Goal: Transaction & Acquisition: Book appointment/travel/reservation

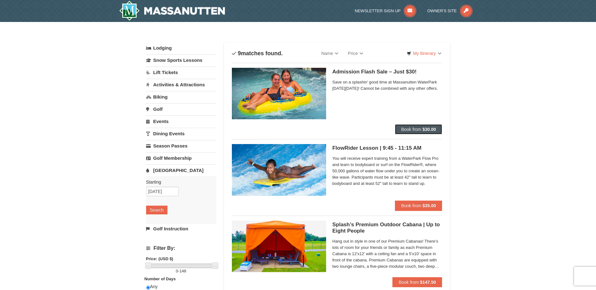
click at [409, 127] on button "Book from $30.00" at bounding box center [418, 129] width 47 height 10
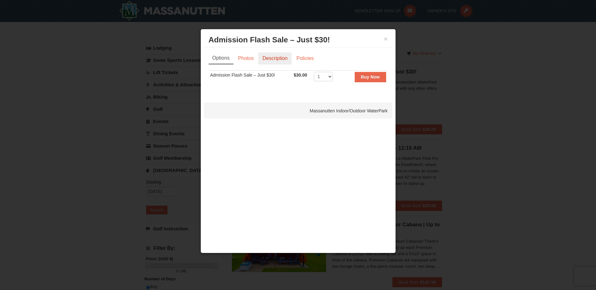
click at [268, 60] on link "Description" at bounding box center [274, 59] width 33 height 12
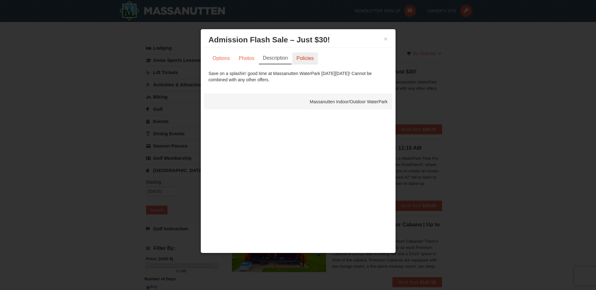
click at [301, 59] on link "Policies" at bounding box center [304, 59] width 25 height 12
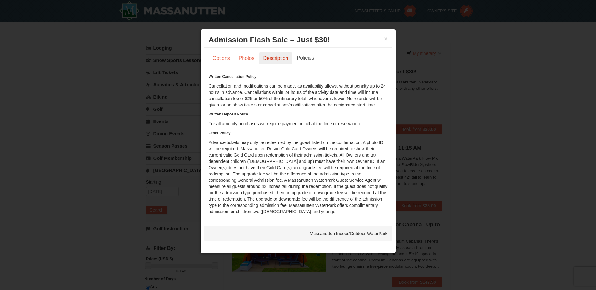
click at [284, 62] on link "Description" at bounding box center [275, 59] width 33 height 12
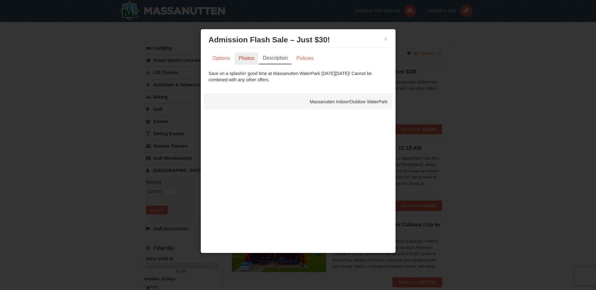
click at [246, 60] on link "Photos" at bounding box center [247, 59] width 24 height 12
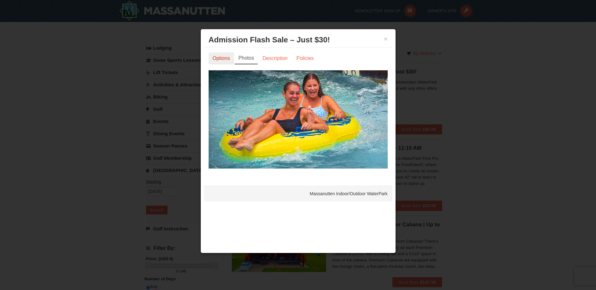
click at [225, 58] on link "Options" at bounding box center [221, 59] width 25 height 12
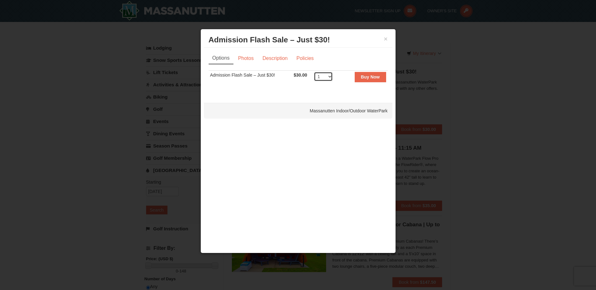
click at [321, 77] on select "1 2 3 4 5 6 7 8 9 10 11 12 13 14 15 16 17 18 19 20 21 22 23 24 25 26 27 28 29 3…" at bounding box center [323, 76] width 19 height 9
select select "2"
click at [314, 72] on select "1 2 3 4 5 6 7 8 9 10 11 12 13 14 15 16 17 18 19 20 21 22 23 24 25 26 27 28 29 3…" at bounding box center [323, 76] width 19 height 9
click at [368, 74] on button "Buy Now" at bounding box center [370, 77] width 31 height 10
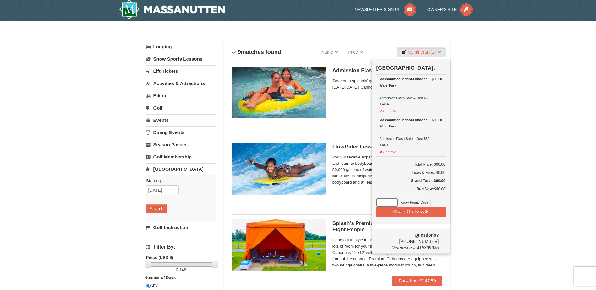
scroll to position [2, 0]
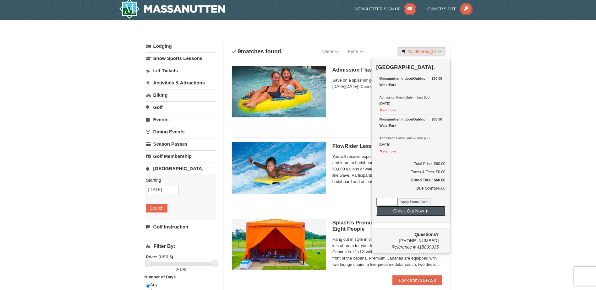
click at [410, 213] on button "Check Out Now" at bounding box center [411, 211] width 69 height 10
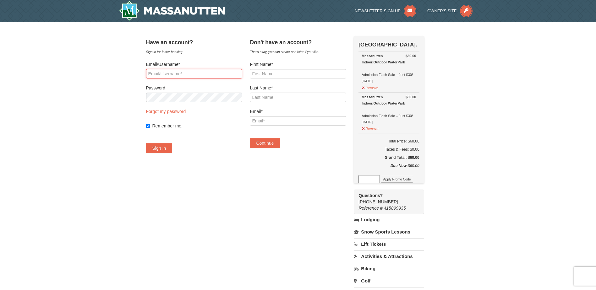
click at [183, 74] on input "Email/Username*" at bounding box center [194, 73] width 96 height 9
type input "tricia.mikesell@gmail.com"
click at [167, 148] on button "Sign In" at bounding box center [159, 148] width 26 height 10
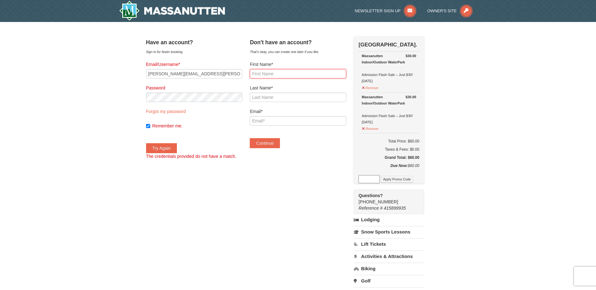
click at [270, 75] on input "First Name*" at bounding box center [298, 73] width 96 height 9
type input "T"
type input "Tricia"
type input "Mikesell"
type input "tricia.mikesell@gmail.com"
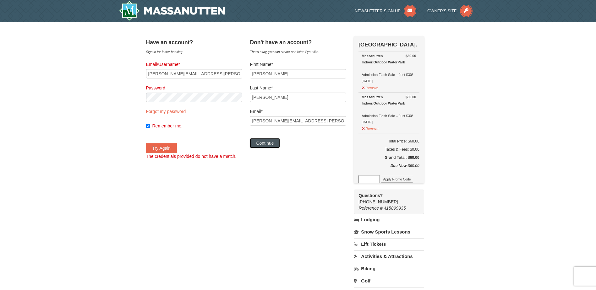
click at [266, 141] on button "Continue" at bounding box center [265, 143] width 30 height 10
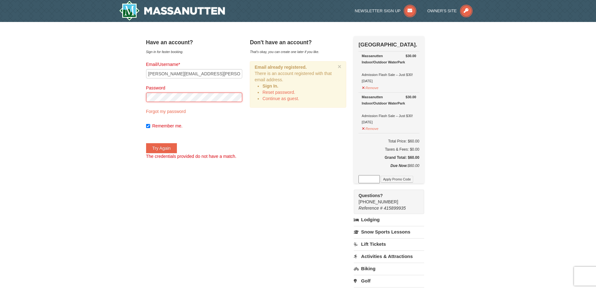
click at [135, 95] on div "× Have an account? Sign in for faster booking. Email/Username* tricia.mikesell@…" at bounding box center [298, 201] width 596 height 359
click at [169, 146] on button "Try Again" at bounding box center [161, 148] width 31 height 10
click at [179, 111] on link "Forgot my password" at bounding box center [166, 111] width 40 height 5
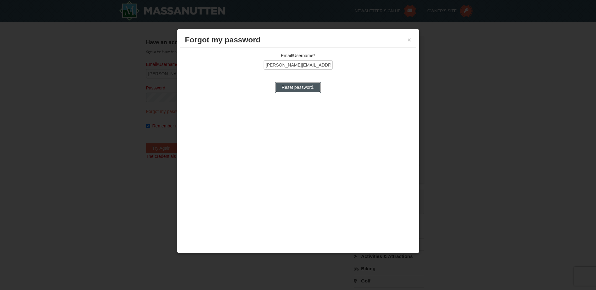
click at [286, 89] on input "Reset password." at bounding box center [297, 87] width 45 height 10
type input "Processing..."
type input "tricia.mikesell@gmail.com"
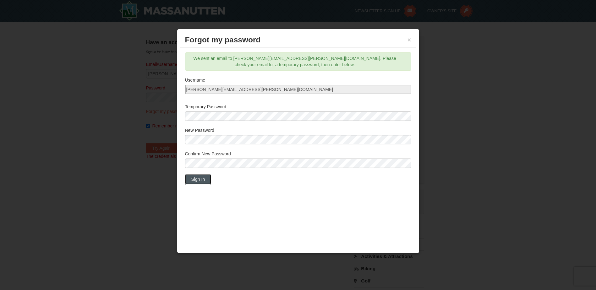
click at [203, 179] on button "Sign In" at bounding box center [198, 179] width 26 height 10
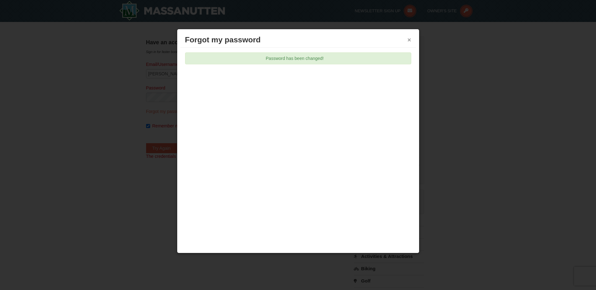
click at [410, 40] on button "×" at bounding box center [410, 40] width 4 height 6
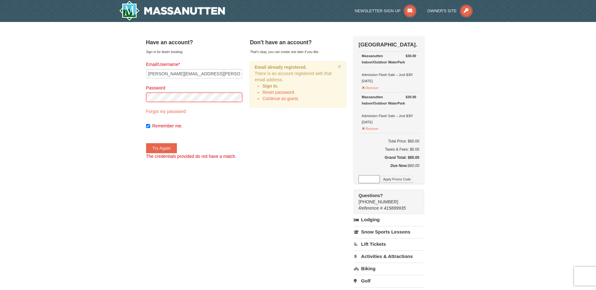
click at [133, 101] on div "× Have an account? Sign in for faster booking. Email/Username* tricia.mikesell@…" at bounding box center [298, 201] width 596 height 359
click at [163, 150] on button "Try Again" at bounding box center [161, 148] width 31 height 10
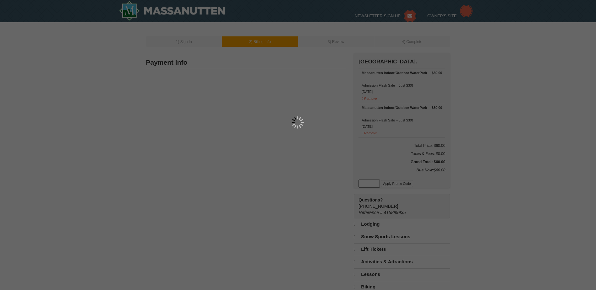
select select "9"
type input "1807 Greenmont Ct."
type input "Roanoke"
type input "24012"
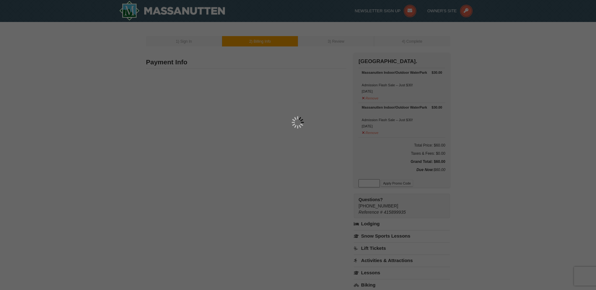
type input "540"
type input "655"
type input "3361"
type input "tricia.mikesell@gmail.com"
select select "VA"
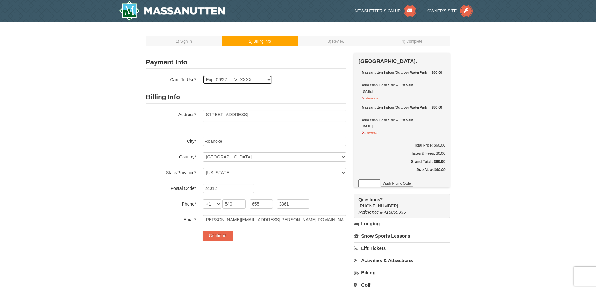
click at [264, 82] on select "Exp: 09/27 VI-XXXX New Card" at bounding box center [237, 79] width 69 height 9
select select
click at [203, 75] on select "Exp: 09/27 VI-XXXX New Card" at bounding box center [237, 79] width 69 height 9
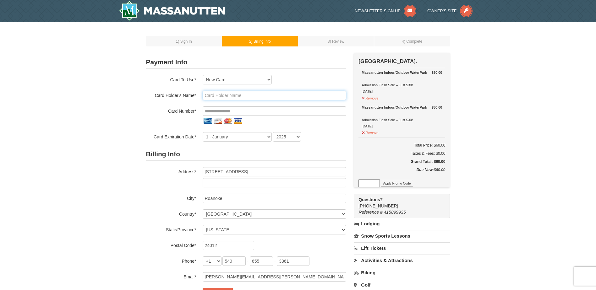
click at [244, 99] on input "text" at bounding box center [275, 95] width 144 height 9
type input "Patricia Mikesell"
type input "**********"
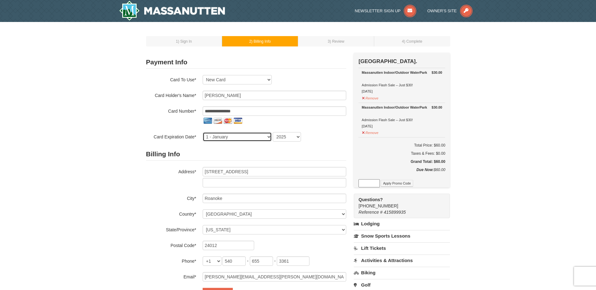
select select "9"
select select "2027"
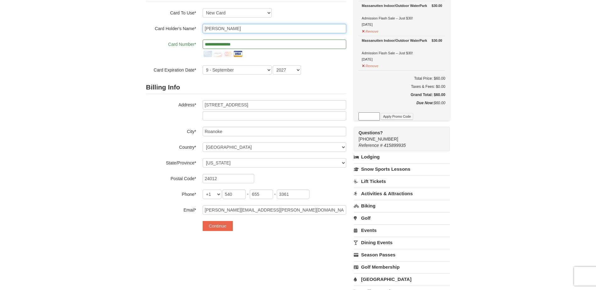
scroll to position [64, 0]
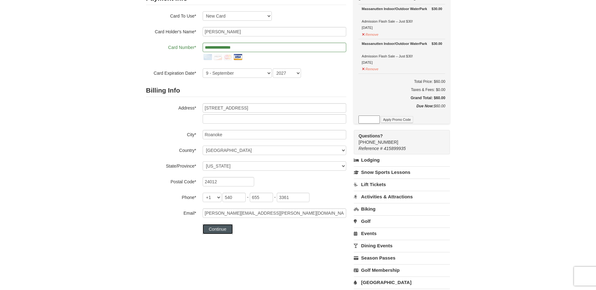
click at [218, 229] on button "Continue" at bounding box center [218, 229] width 30 height 10
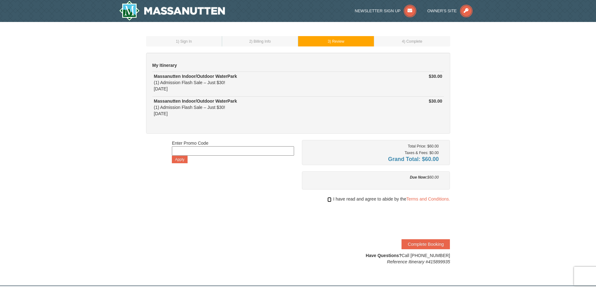
click at [329, 201] on input "checkbox" at bounding box center [330, 199] width 4 height 5
checkbox input "true"
click at [418, 245] on button "Complete Booking" at bounding box center [426, 245] width 48 height 10
